Goal: Obtain resource: Obtain resource

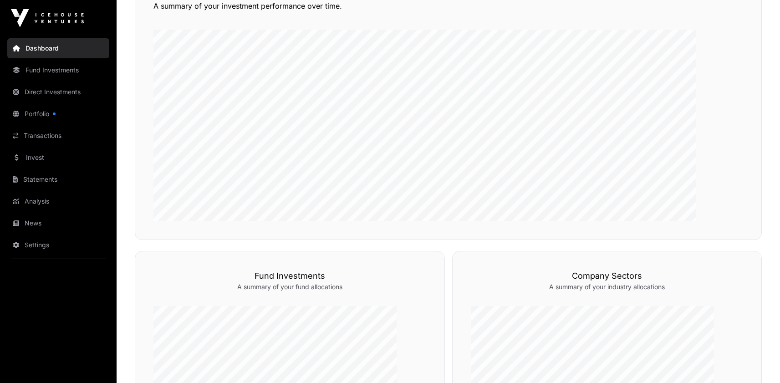
scroll to position [254, 0]
click at [63, 102] on link "Direct Investments" at bounding box center [58, 92] width 102 height 20
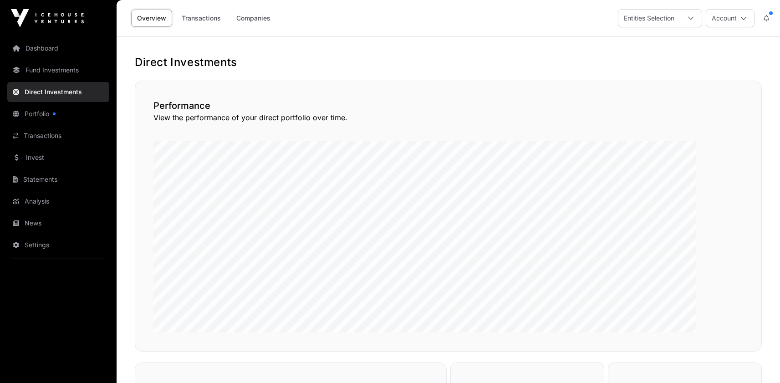
click at [276, 23] on link "Companies" at bounding box center [253, 18] width 46 height 17
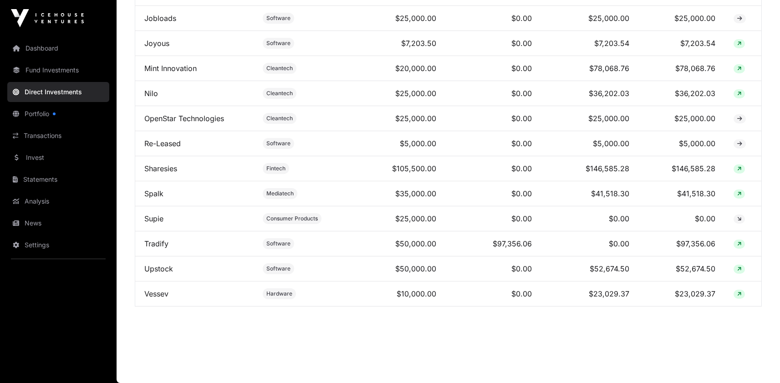
scroll to position [917, 0]
click at [197, 73] on link "Mint Innovation" at bounding box center [170, 68] width 52 height 9
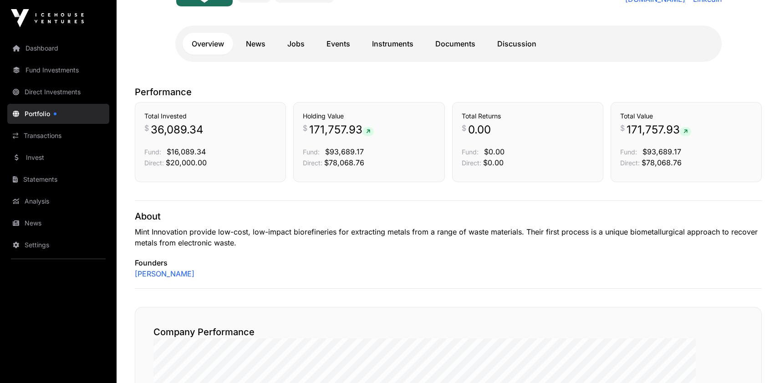
scroll to position [160, 0]
click at [484, 55] on link "Documents" at bounding box center [455, 44] width 58 height 22
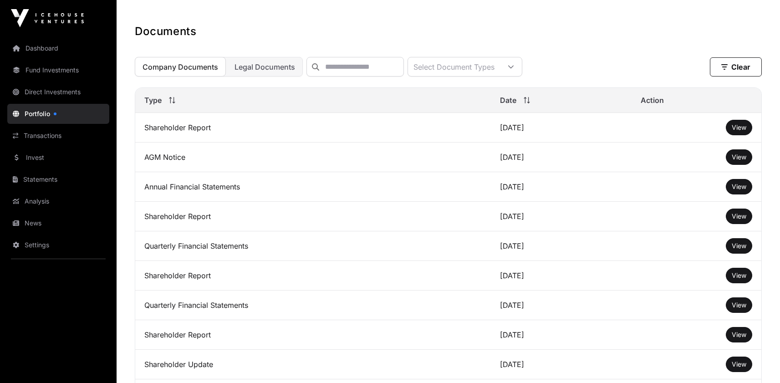
scroll to position [232, 0]
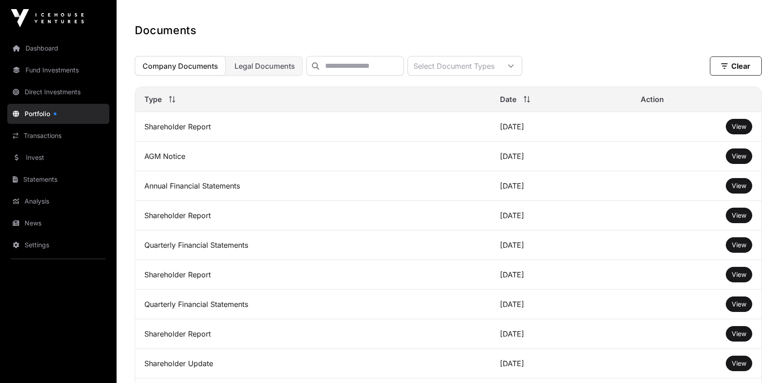
click at [731, 130] on span "View" at bounding box center [738, 126] width 15 height 8
click at [51, 58] on link "Dashboard" at bounding box center [58, 48] width 102 height 20
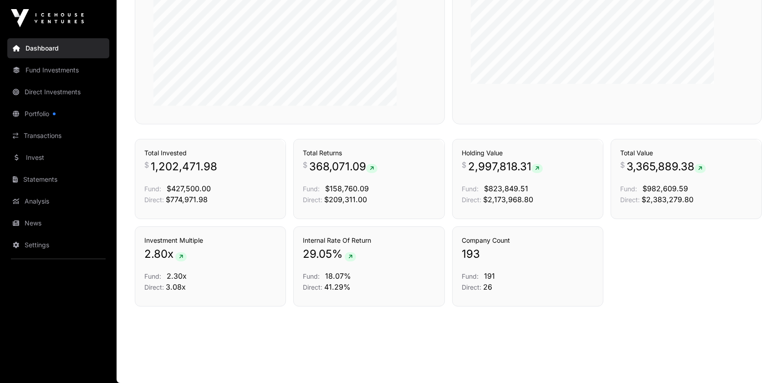
scroll to position [648, 0]
